Goal: Task Accomplishment & Management: Use online tool/utility

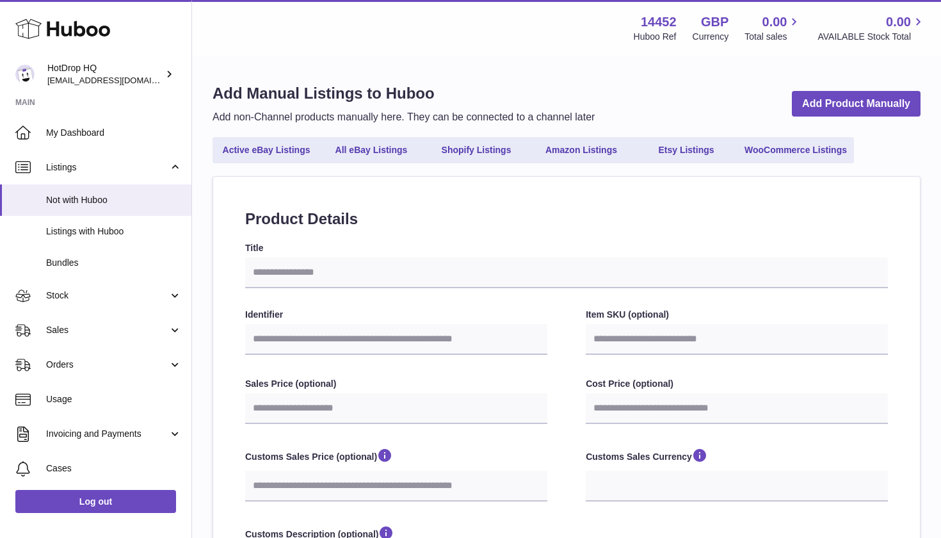
select select
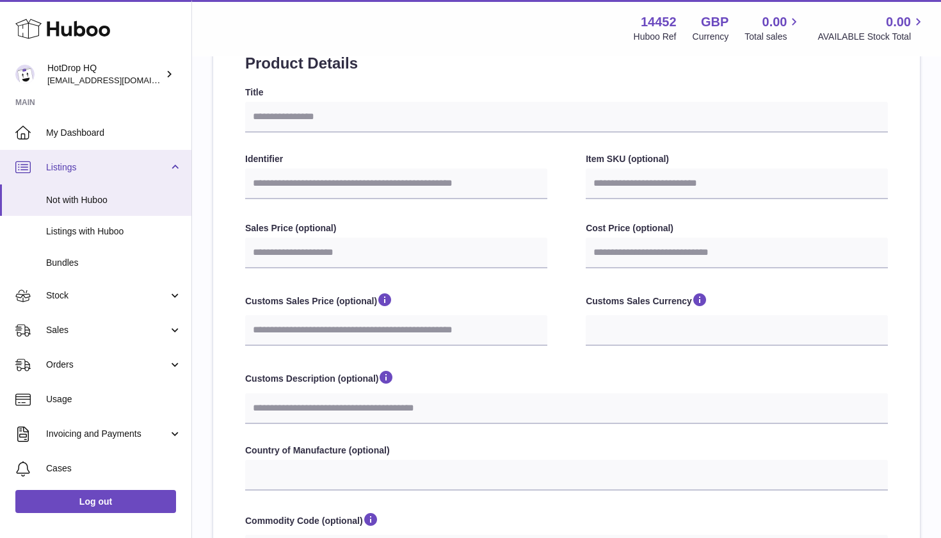
click at [96, 151] on link "Listings" at bounding box center [95, 167] width 191 height 35
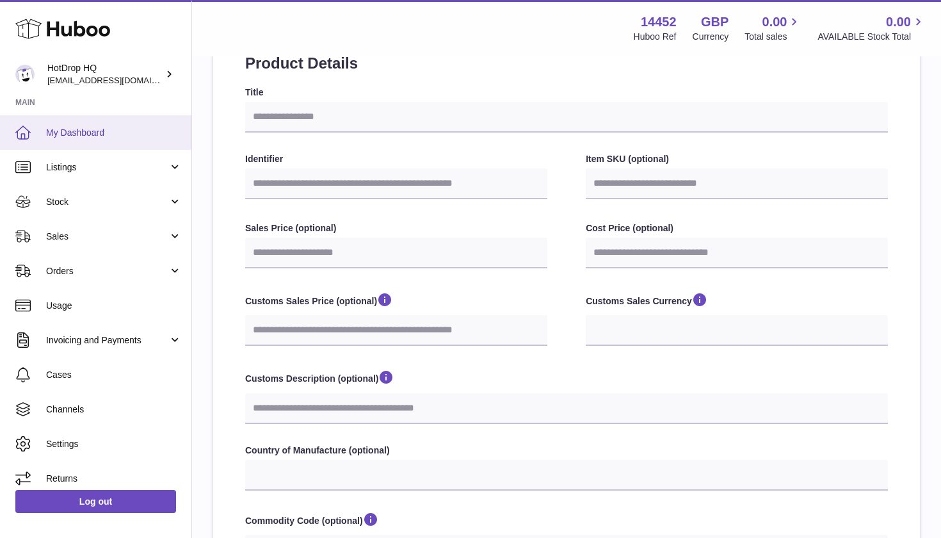
click at [94, 131] on span "My Dashboard" at bounding box center [114, 133] width 136 height 12
click at [101, 137] on link "My Dashboard" at bounding box center [95, 132] width 191 height 35
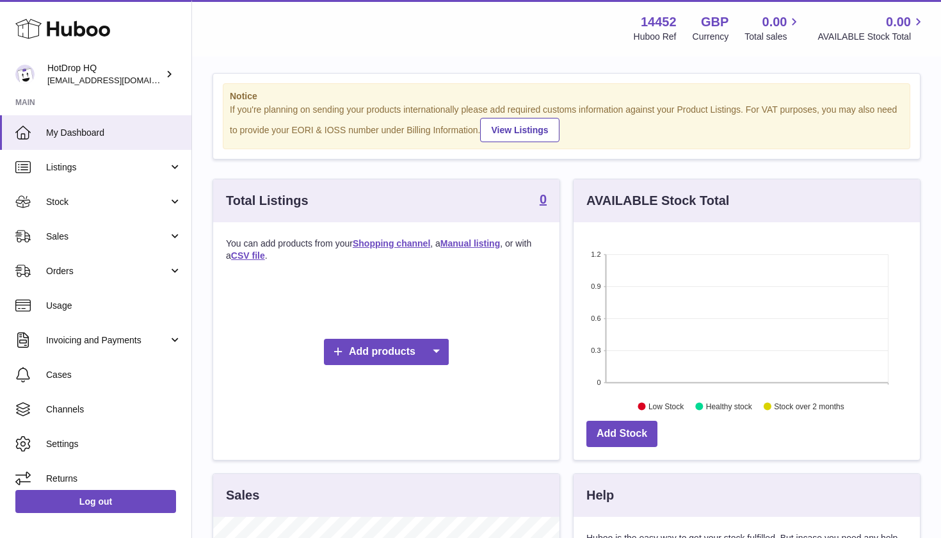
scroll to position [12, 0]
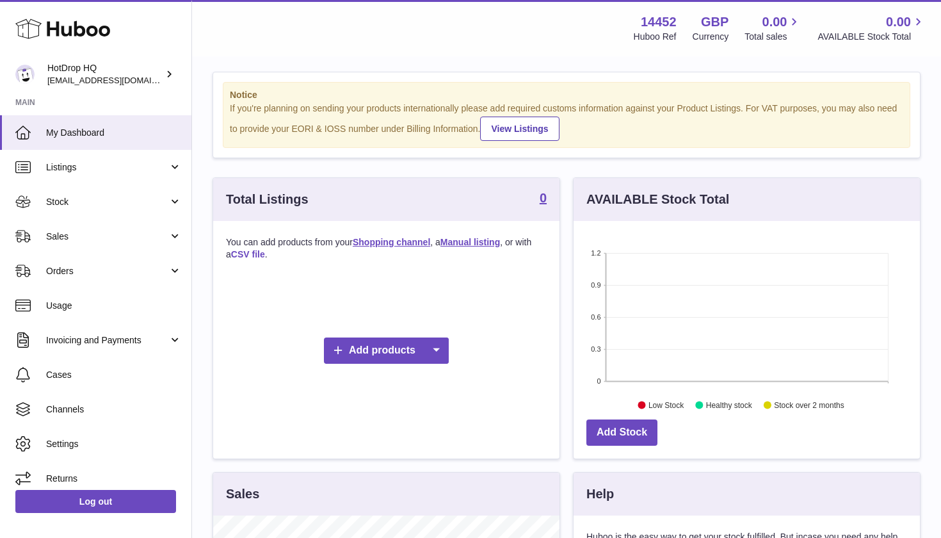
click at [247, 251] on link "CSV file" at bounding box center [248, 254] width 34 height 10
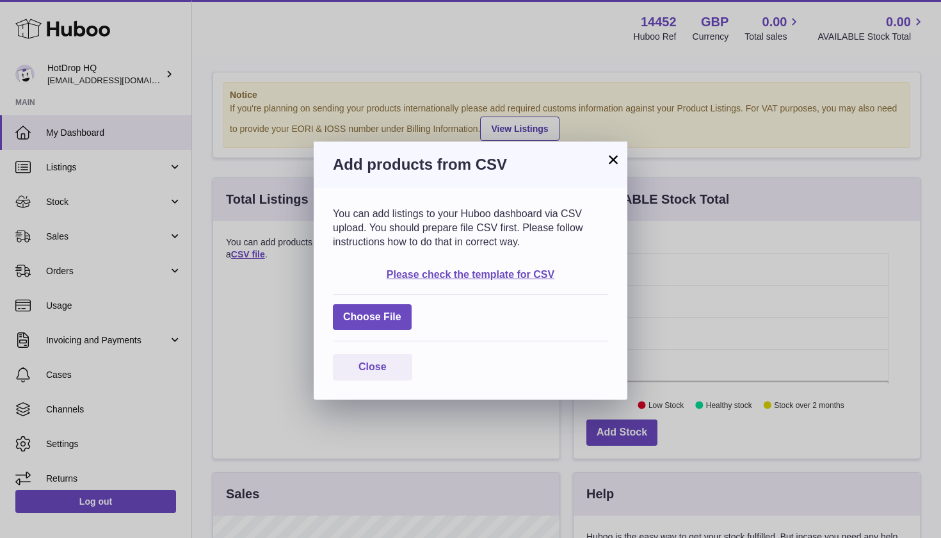
click at [386, 329] on div "Choose File" at bounding box center [470, 318] width 275 height 48
drag, startPoint x: 378, startPoint y: 315, endPoint x: 405, endPoint y: 309, distance: 28.3
click at [405, 309] on label at bounding box center [372, 317] width 79 height 26
click at [402, 311] on input "file" at bounding box center [402, 311] width 1 height 1
click at [398, 269] on link "Please check the template for CSV" at bounding box center [471, 274] width 168 height 11
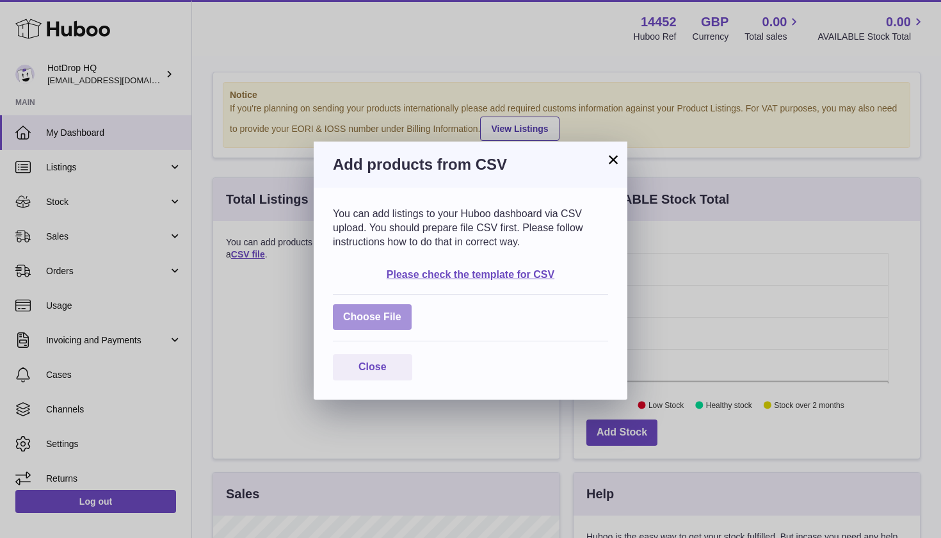
click at [379, 320] on label at bounding box center [372, 317] width 79 height 26
click at [402, 311] on input "file" at bounding box center [402, 311] width 1 height 1
type input "**********"
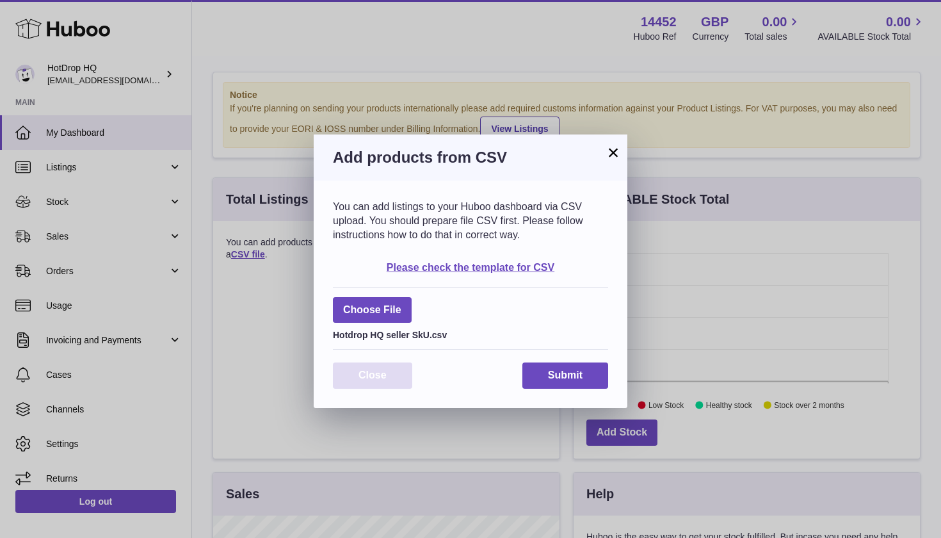
click at [396, 372] on button "Close" at bounding box center [372, 376] width 79 height 26
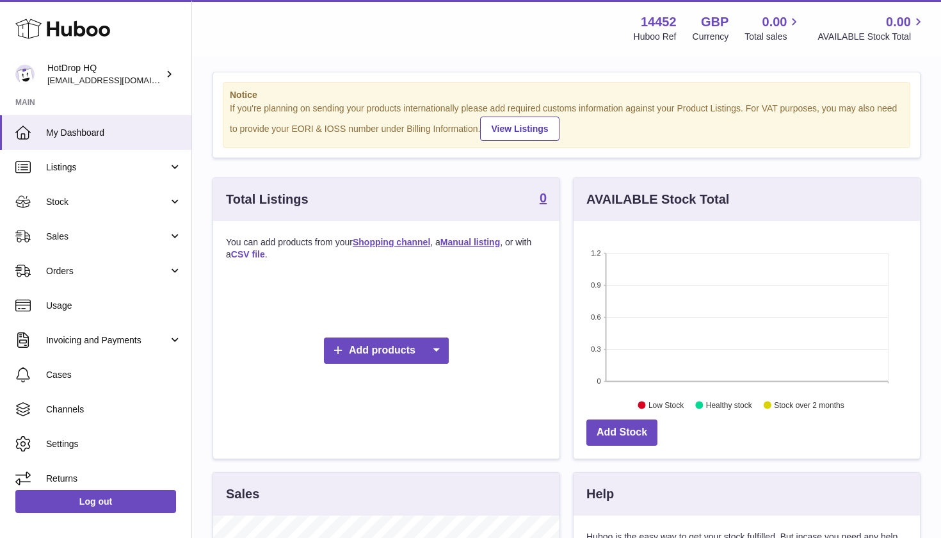
click at [254, 254] on link "CSV file" at bounding box center [248, 254] width 34 height 10
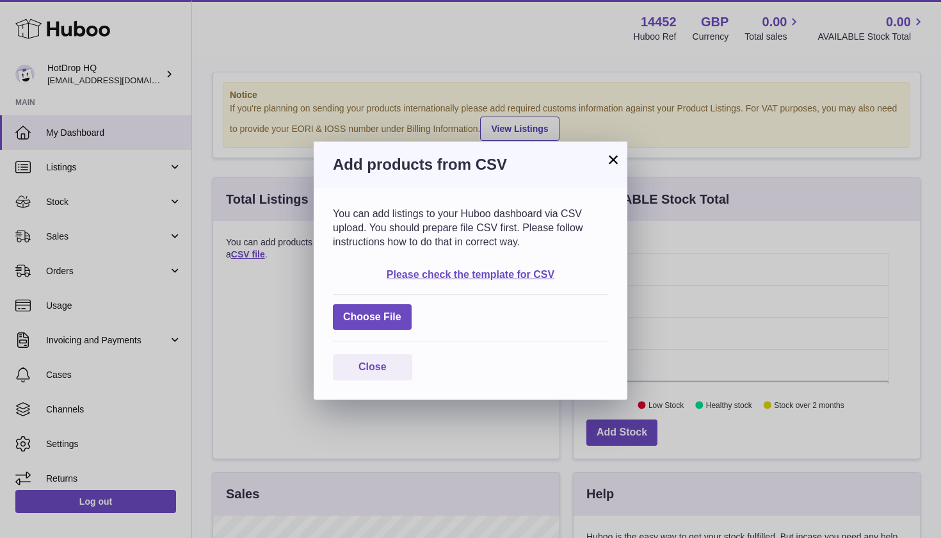
click at [484, 268] on div "Please check the template for CSV" at bounding box center [470, 275] width 275 height 14
click at [485, 275] on link "Please check the template for CSV" at bounding box center [471, 274] width 168 height 11
click at [395, 312] on label at bounding box center [372, 317] width 79 height 26
click at [402, 311] on input "file" at bounding box center [402, 311] width 1 height 1
click at [370, 319] on label at bounding box center [372, 317] width 79 height 26
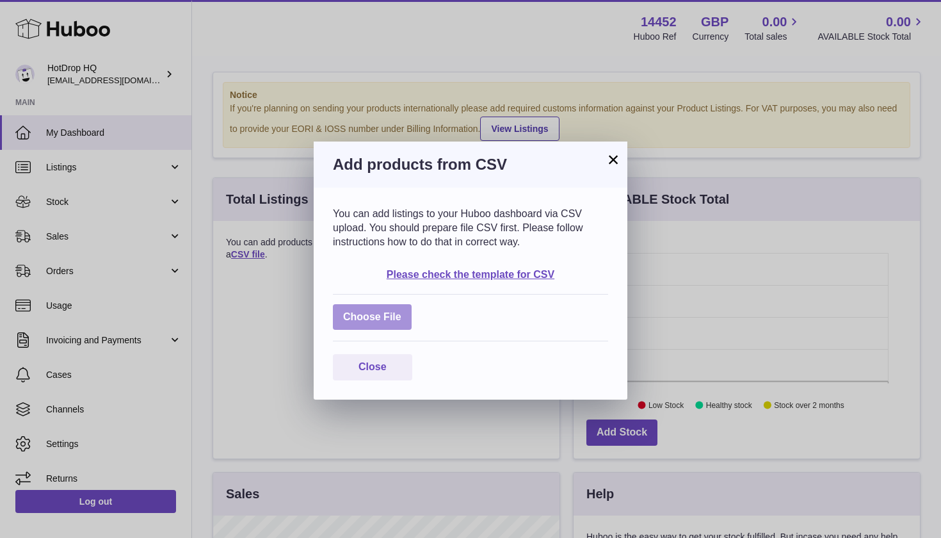
click at [402, 311] on input "file" at bounding box center [402, 311] width 1 height 1
type input "**********"
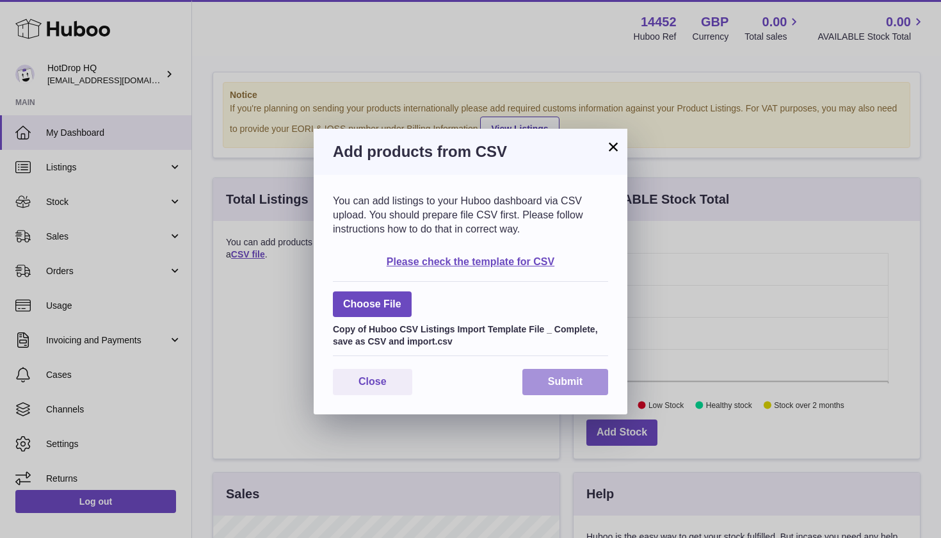
click at [582, 374] on button "Submit" at bounding box center [566, 382] width 86 height 26
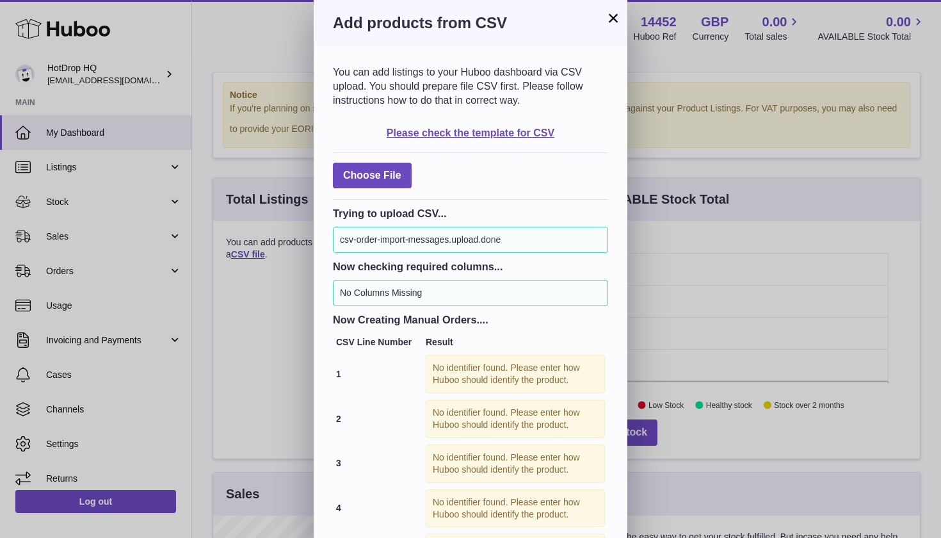
click at [614, 19] on button "×" at bounding box center [613, 17] width 15 height 15
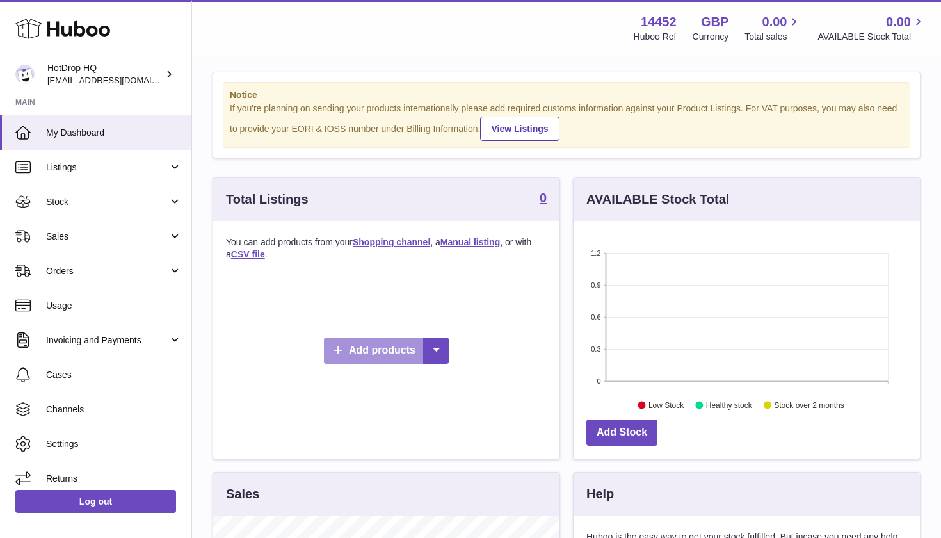
click at [372, 341] on link "Add products" at bounding box center [386, 351] width 125 height 26
click at [334, 293] on div "Add products" at bounding box center [386, 350] width 321 height 154
click at [251, 254] on link "CSV file" at bounding box center [248, 254] width 34 height 10
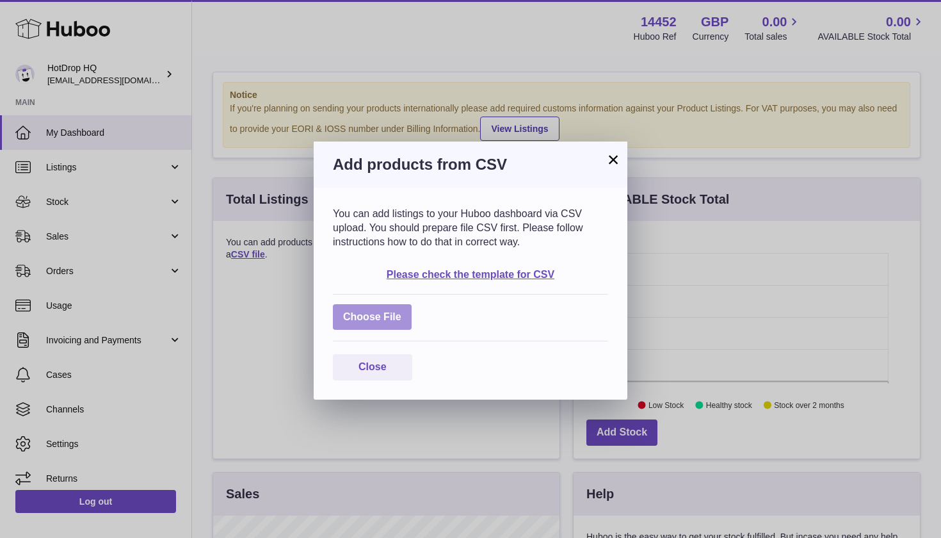
click at [359, 314] on label at bounding box center [372, 317] width 79 height 26
click at [402, 311] on input "file" at bounding box center [402, 311] width 1 height 1
type input "**********"
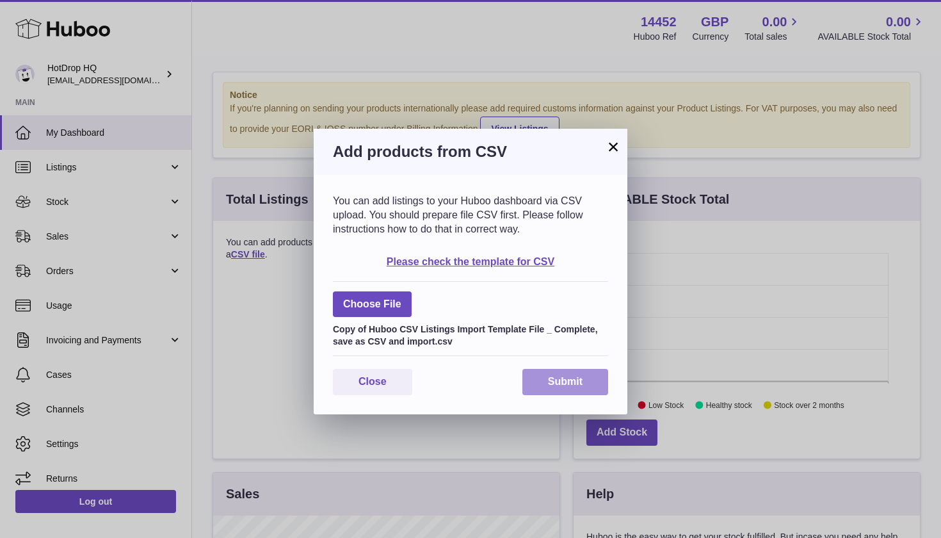
click at [583, 380] on button "Submit" at bounding box center [566, 382] width 86 height 26
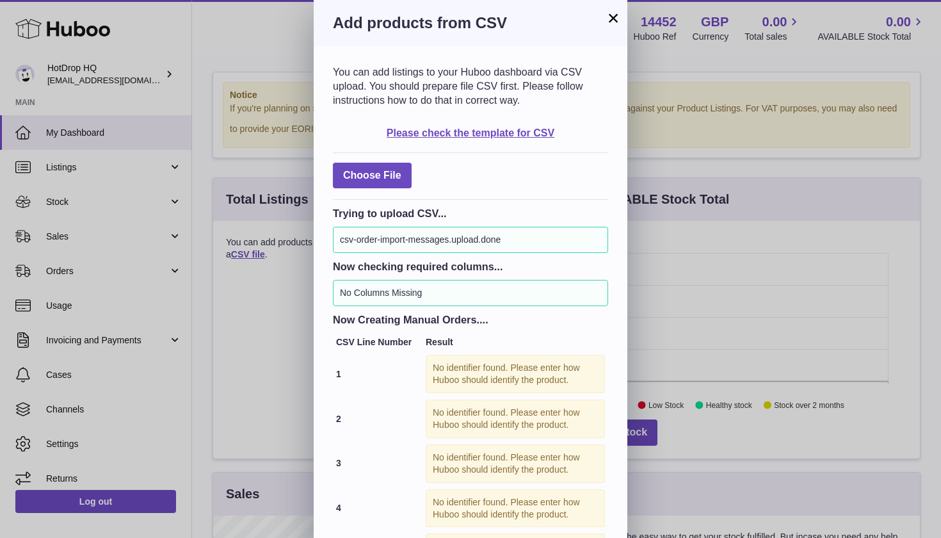
click at [612, 22] on button "×" at bounding box center [613, 17] width 15 height 15
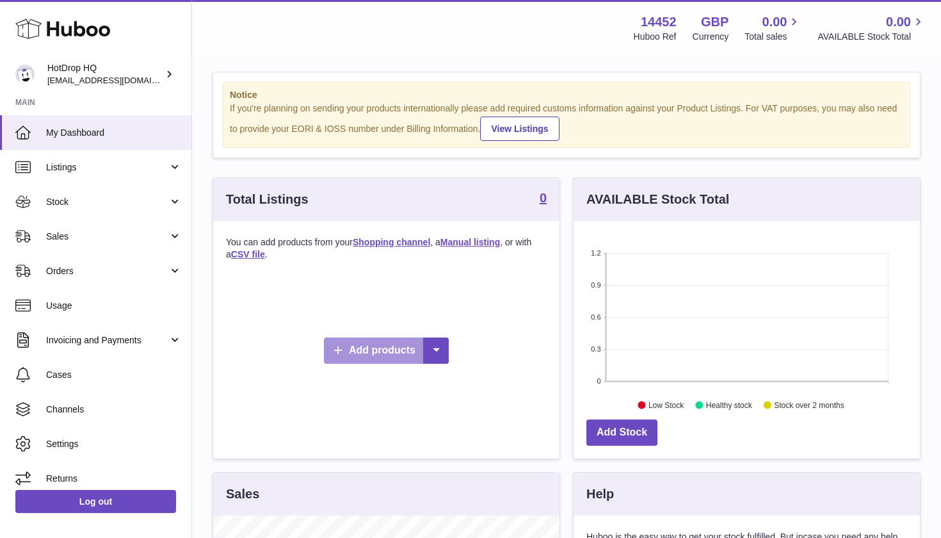
click at [385, 347] on link "Add products" at bounding box center [386, 351] width 125 height 26
click at [250, 259] on div "You can add products from your Shopping channel , a Manual listing , or with a …" at bounding box center [386, 340] width 346 height 238
click at [249, 254] on link "CSV file" at bounding box center [248, 254] width 34 height 10
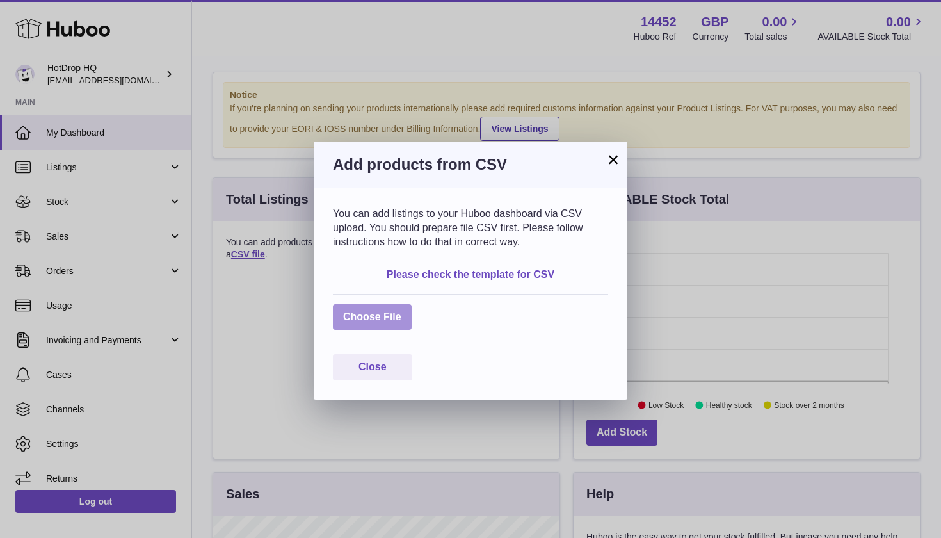
click at [382, 309] on label at bounding box center [372, 317] width 79 height 26
click at [402, 311] on input "file" at bounding box center [402, 311] width 1 height 1
type input "**********"
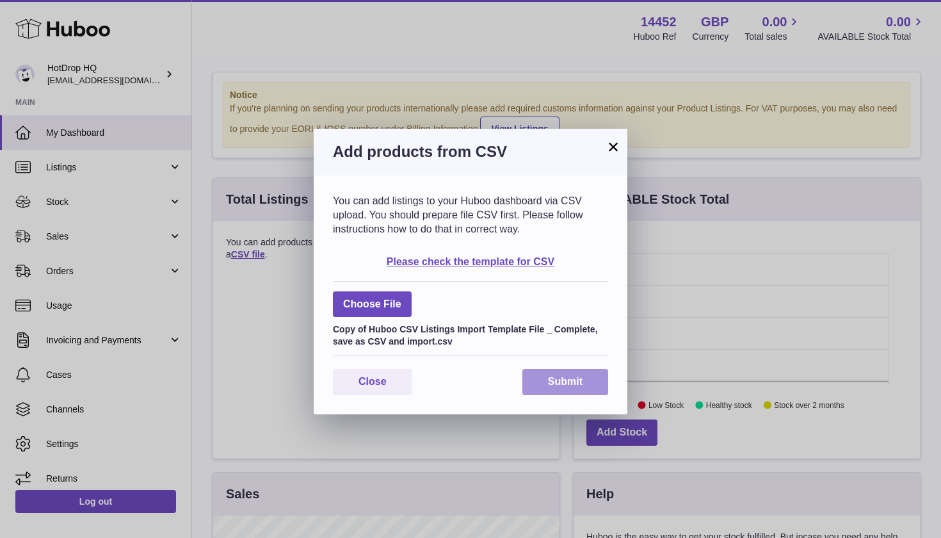
click at [582, 387] on button "Submit" at bounding box center [566, 382] width 86 height 26
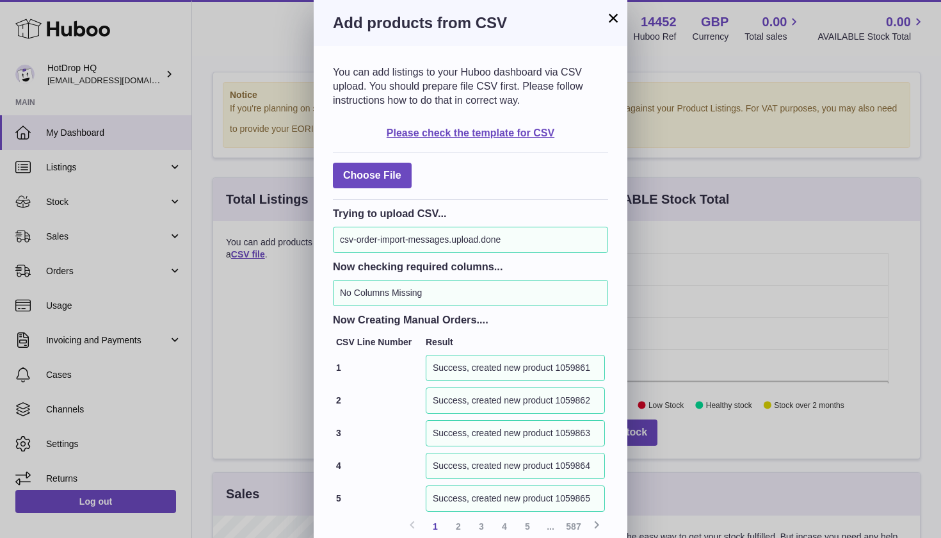
click at [619, 248] on div "You can add listings to your Huboo dashboard via CSV upload. You should prepare…" at bounding box center [471, 321] width 314 height 550
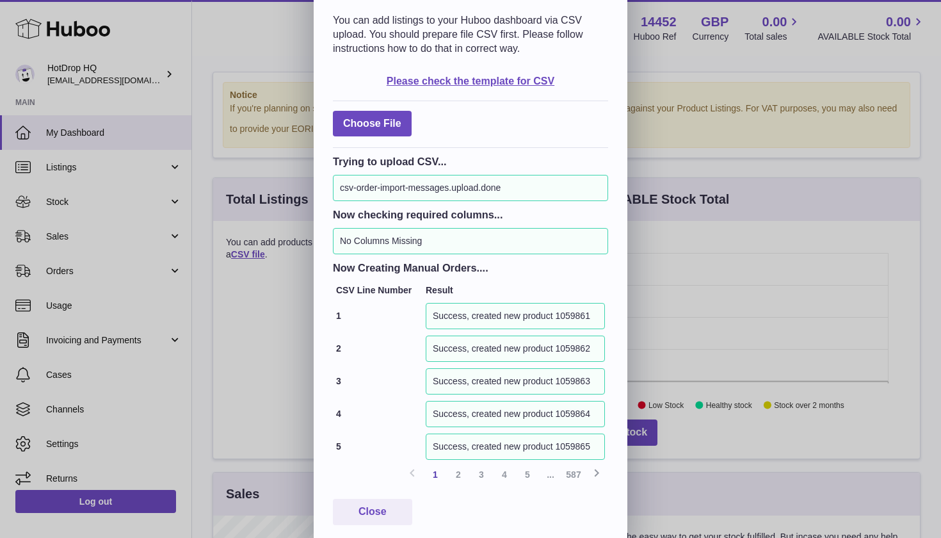
scroll to position [49, 0]
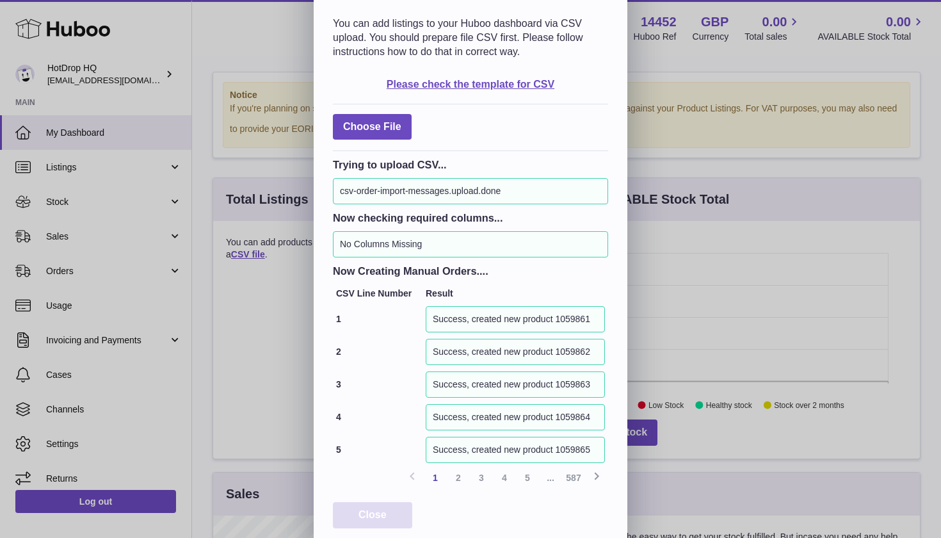
click at [386, 502] on button "Close" at bounding box center [372, 515] width 79 height 26
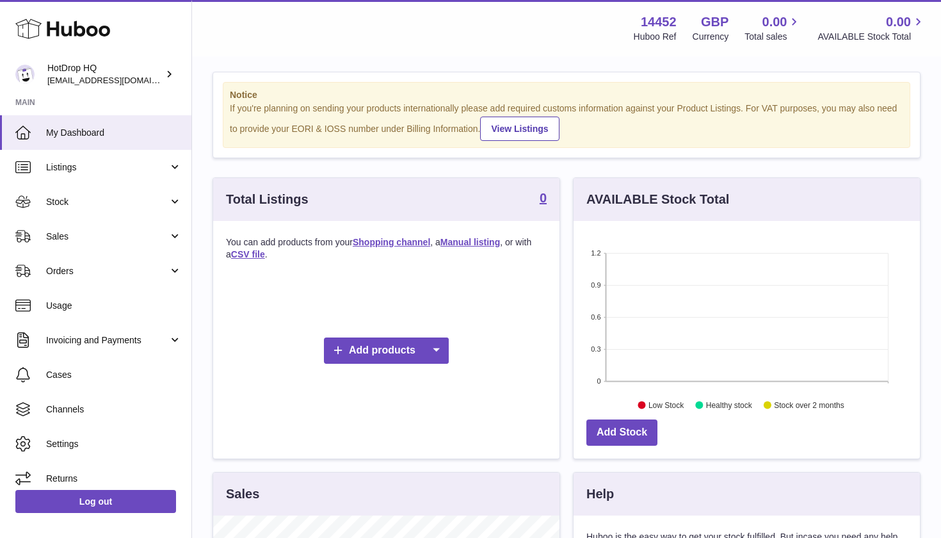
scroll to position [0, 0]
click at [143, 168] on span "Listings" at bounding box center [107, 167] width 122 height 12
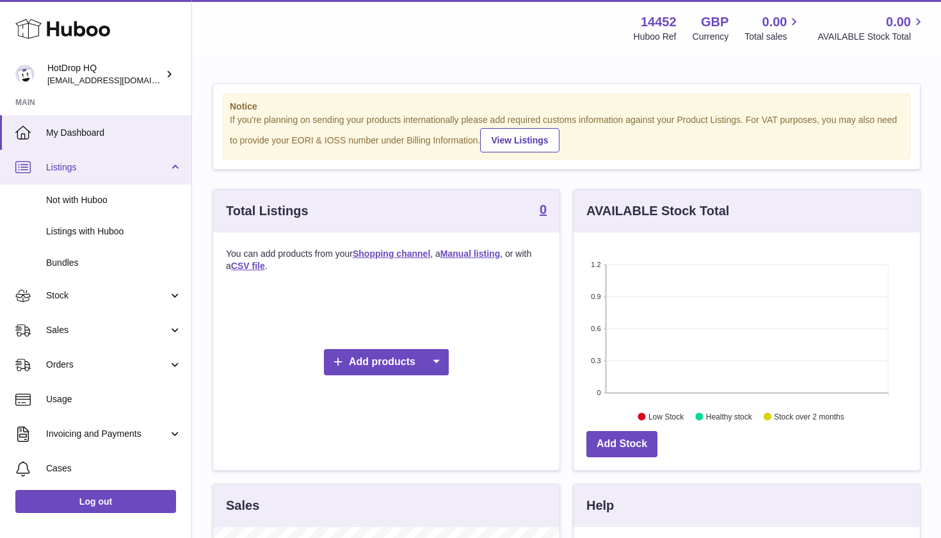
scroll to position [-11, 0]
click at [161, 184] on link "Listings" at bounding box center [95, 167] width 191 height 35
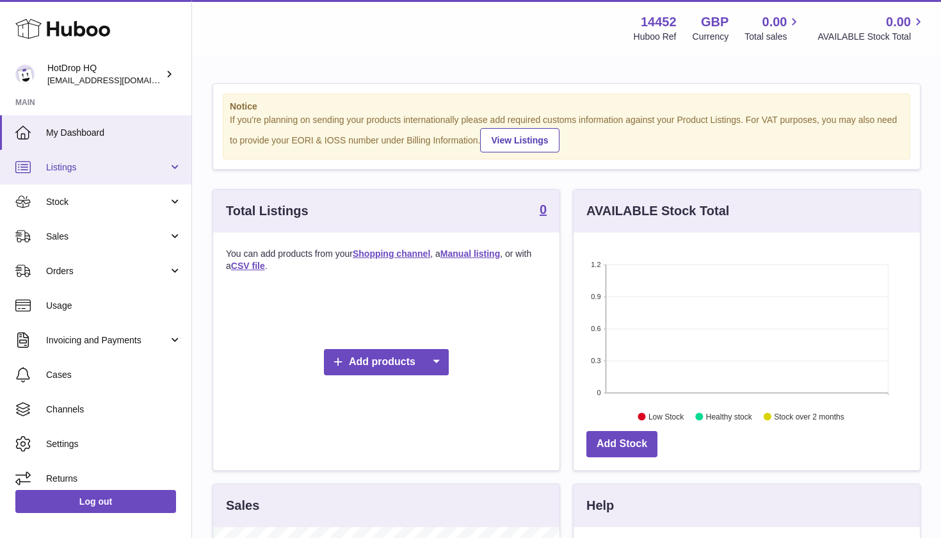
scroll to position [0, 0]
click at [151, 163] on span "Listings" at bounding box center [107, 167] width 122 height 12
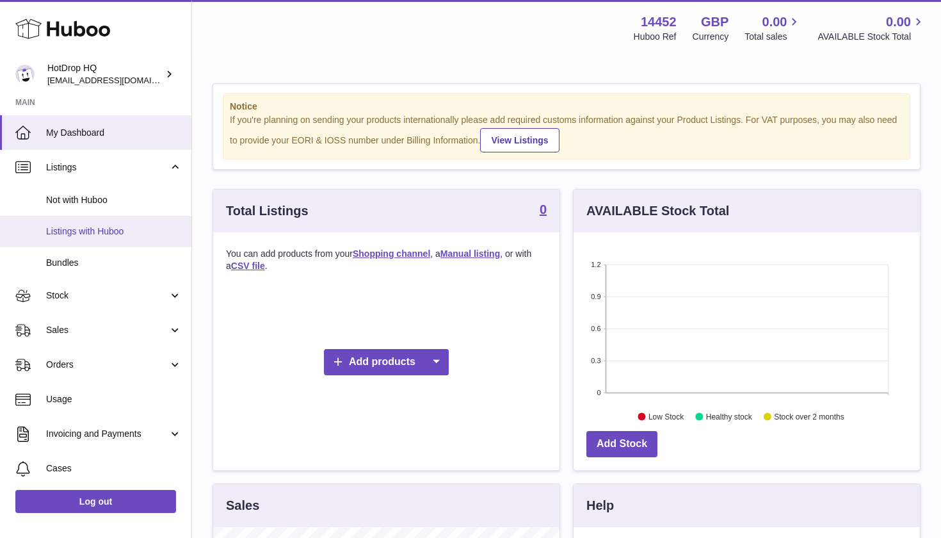
click at [136, 233] on span "Listings with Huboo" at bounding box center [114, 231] width 136 height 12
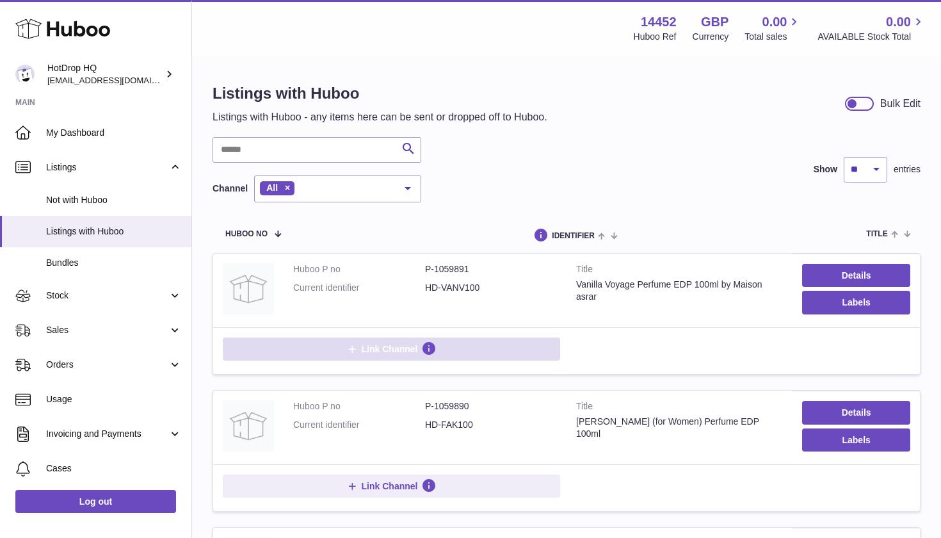
click at [386, 345] on span "Link Channel" at bounding box center [390, 349] width 56 height 12
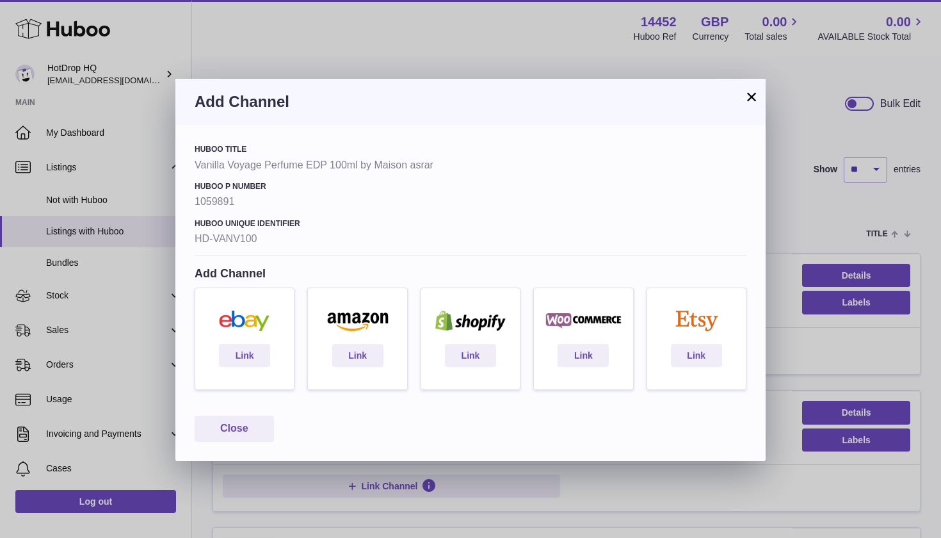
click at [751, 98] on button "×" at bounding box center [751, 96] width 15 height 15
